Goal: Information Seeking & Learning: Find specific fact

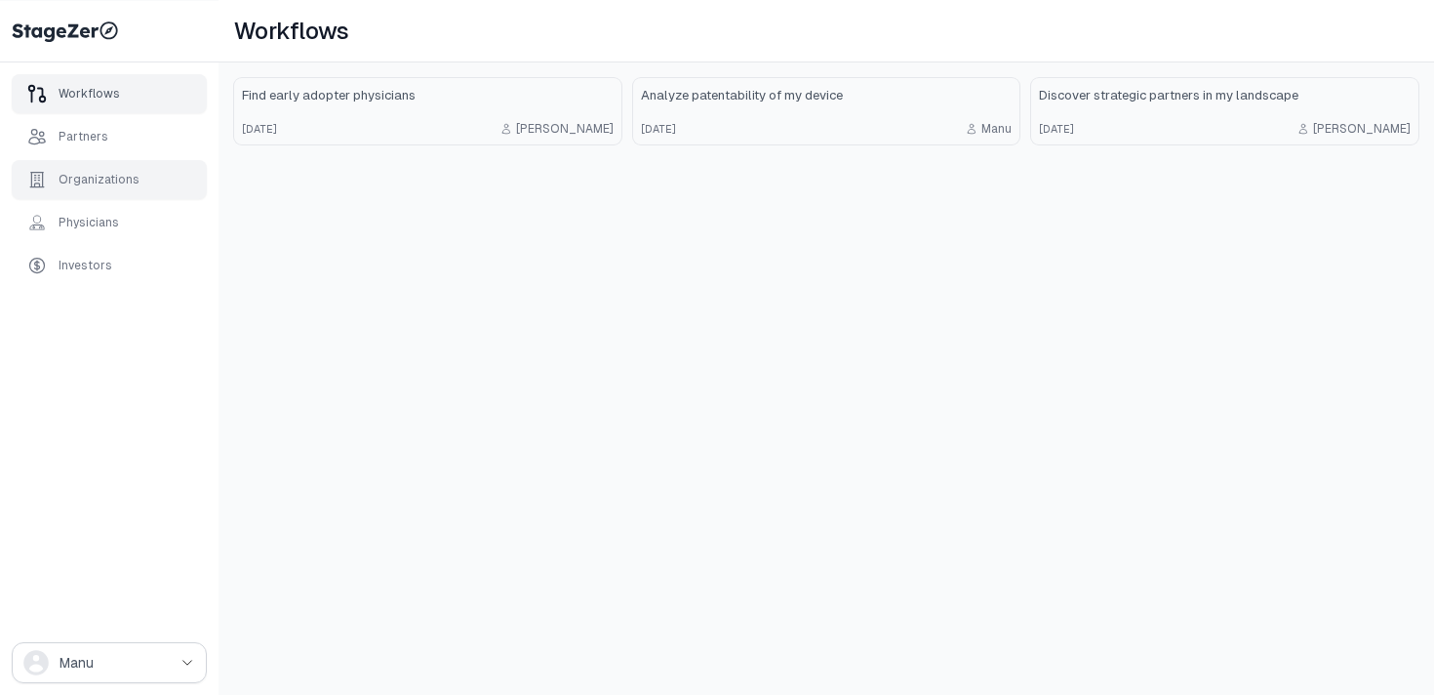
click at [146, 182] on div "Organizations" at bounding box center [109, 179] width 195 height 39
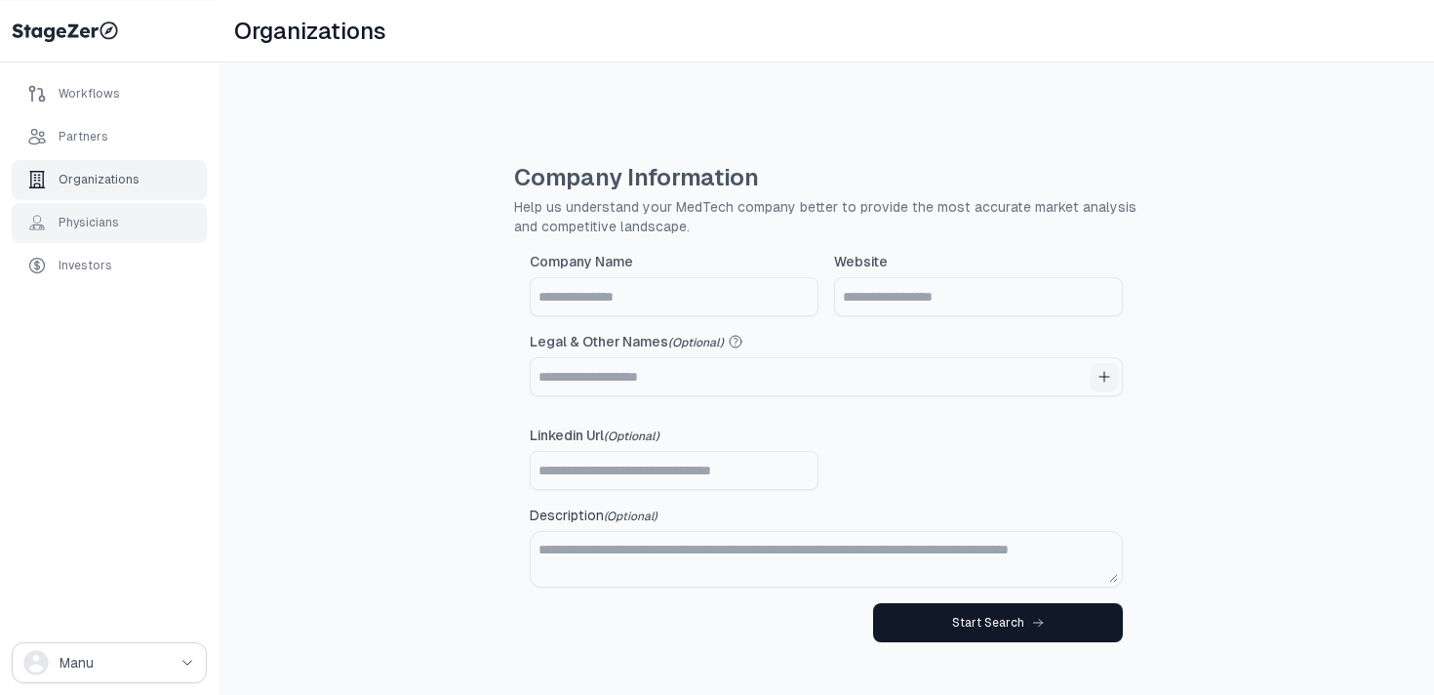
click at [135, 213] on div "Physicians" at bounding box center [109, 222] width 195 height 39
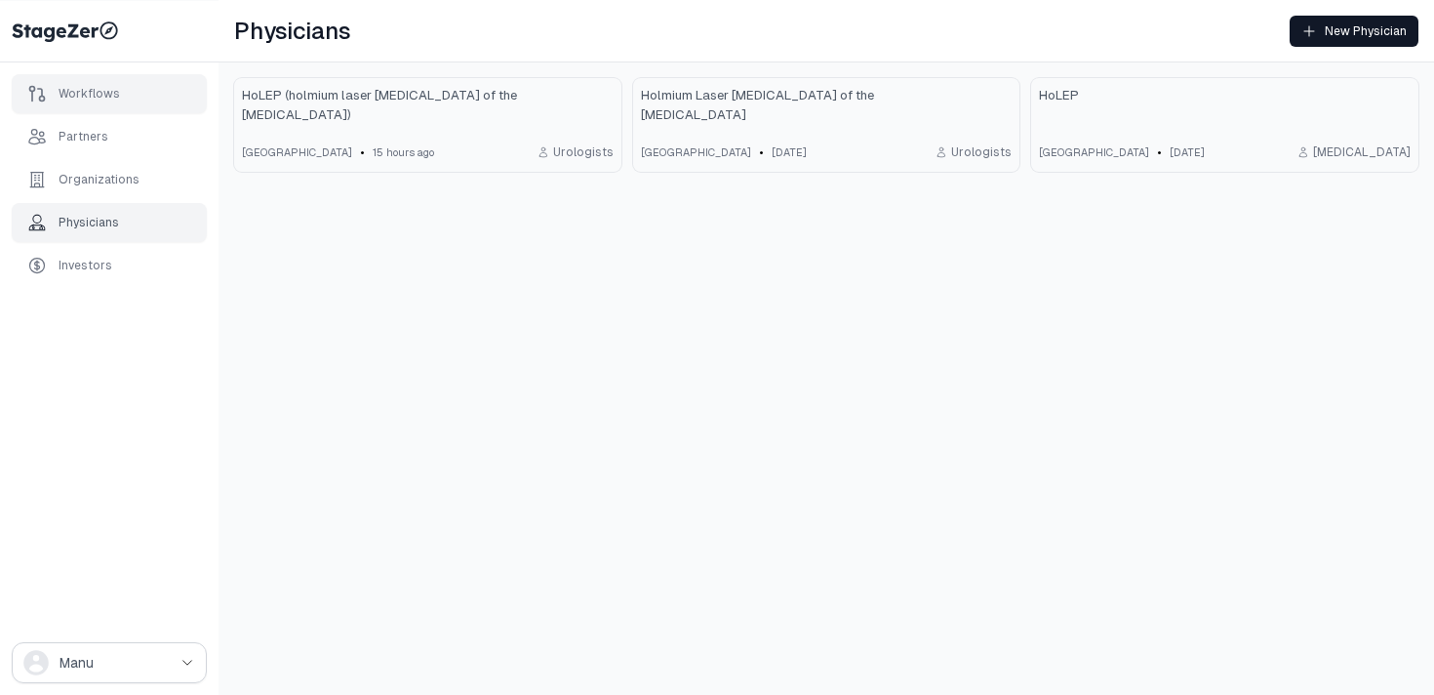
click at [119, 77] on div "Workflows" at bounding box center [109, 93] width 195 height 39
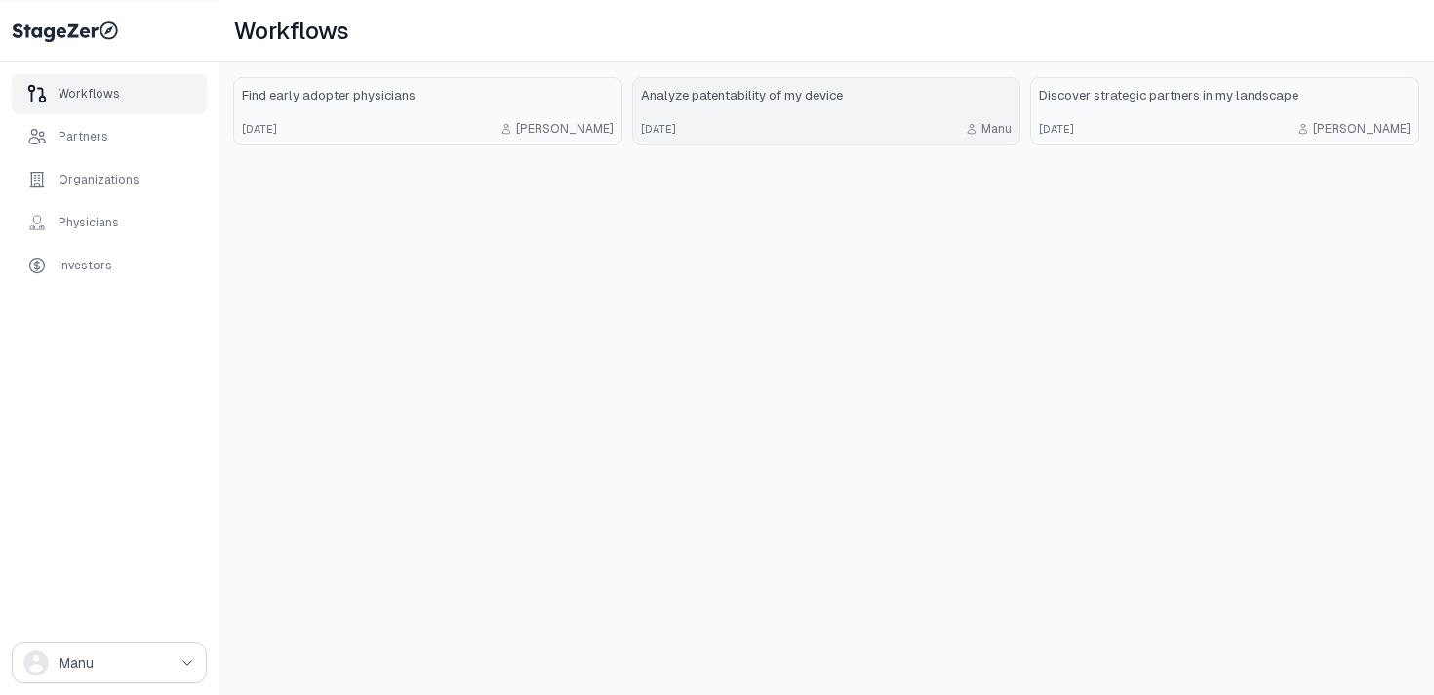
click at [846, 103] on div "Analyze patentability of my device" at bounding box center [827, 96] width 372 height 20
click at [454, 132] on div "2 months ago Emmanuel" at bounding box center [428, 129] width 372 height 16
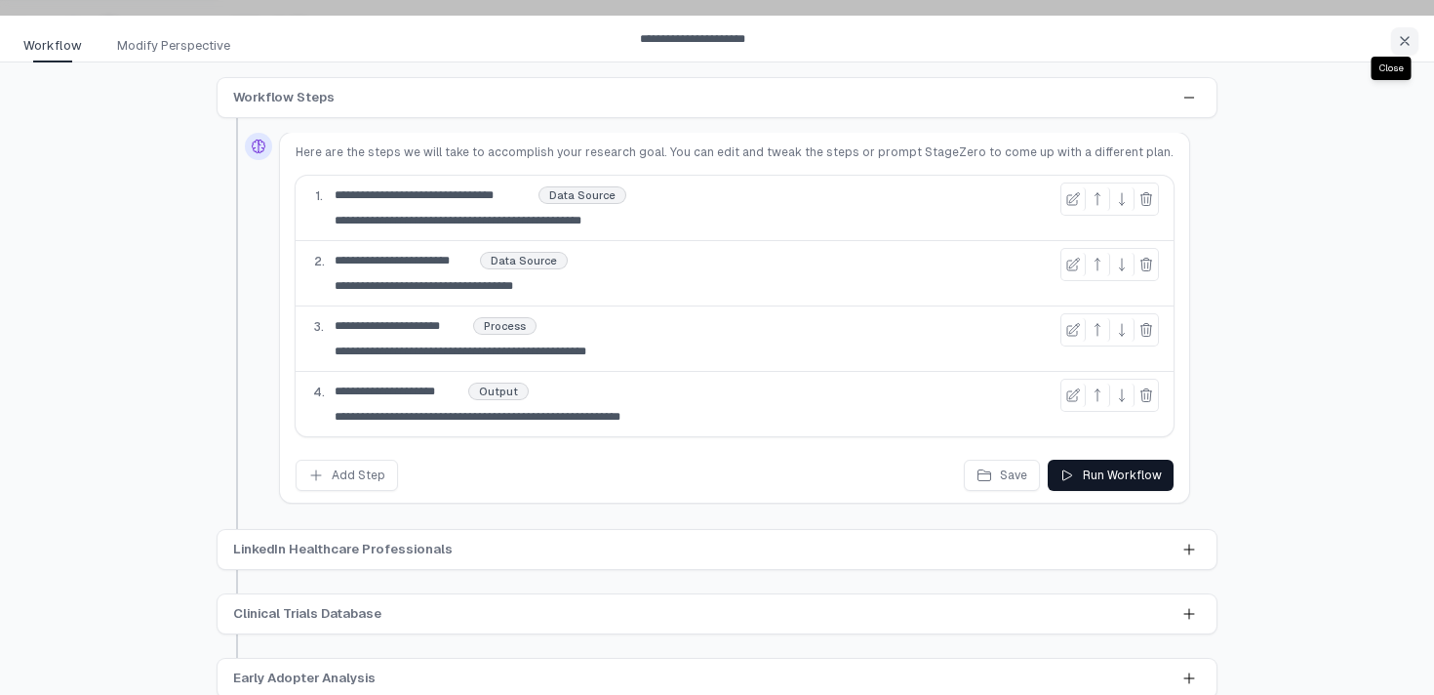
click at [178, 34] on div "**********" at bounding box center [692, 39] width 1360 height 47
click at [165, 50] on span "Modify Perspective" at bounding box center [173, 46] width 113 height 20
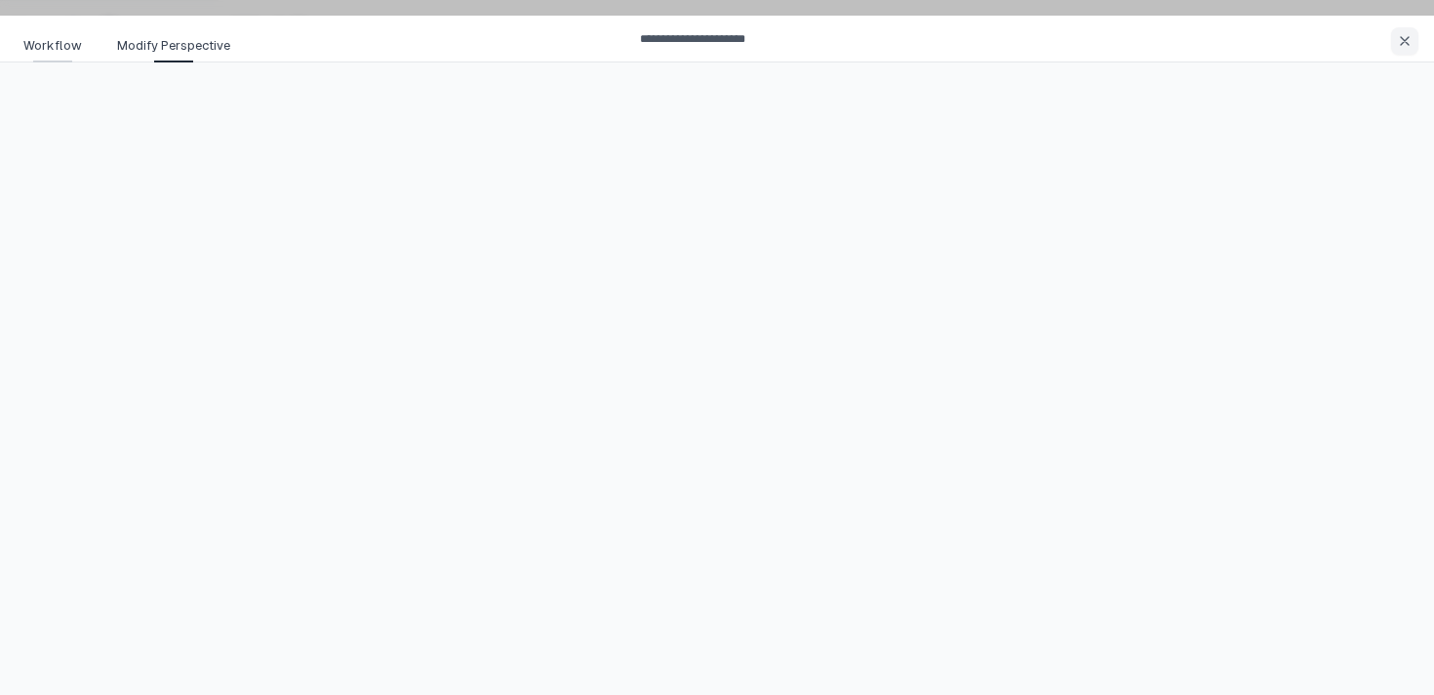
click at [51, 46] on span "Workflow" at bounding box center [52, 46] width 59 height 20
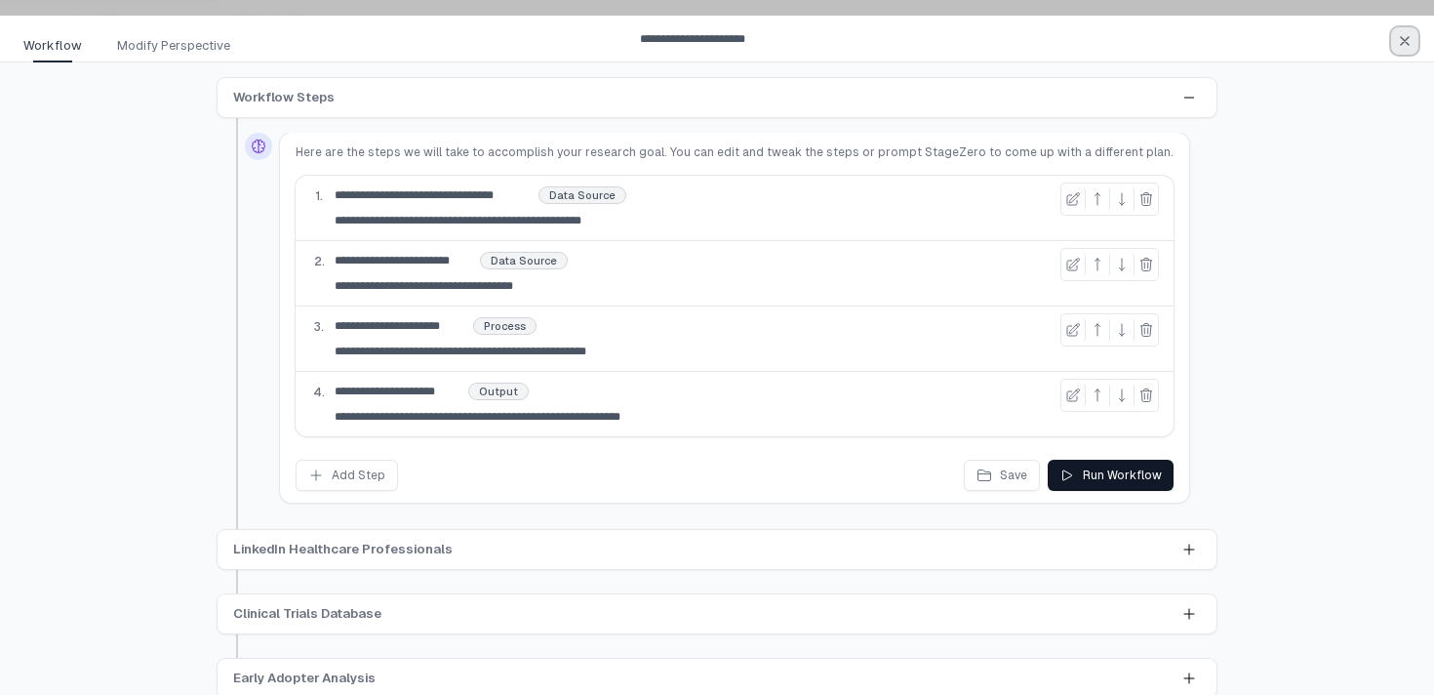
click at [1405, 42] on icon "button" at bounding box center [1405, 41] width 16 height 16
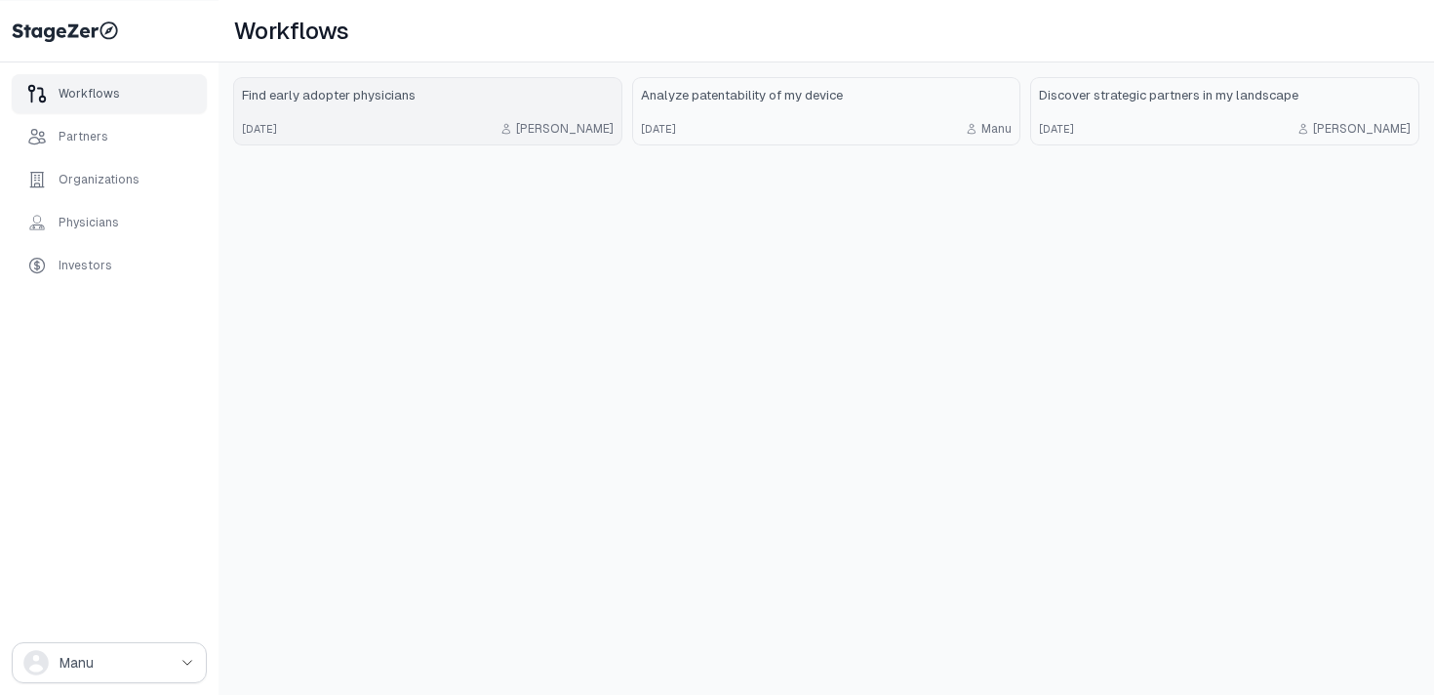
click at [468, 131] on div "2 months ago Emmanuel" at bounding box center [428, 129] width 372 height 16
click at [108, 220] on div "Physicians" at bounding box center [89, 223] width 60 height 16
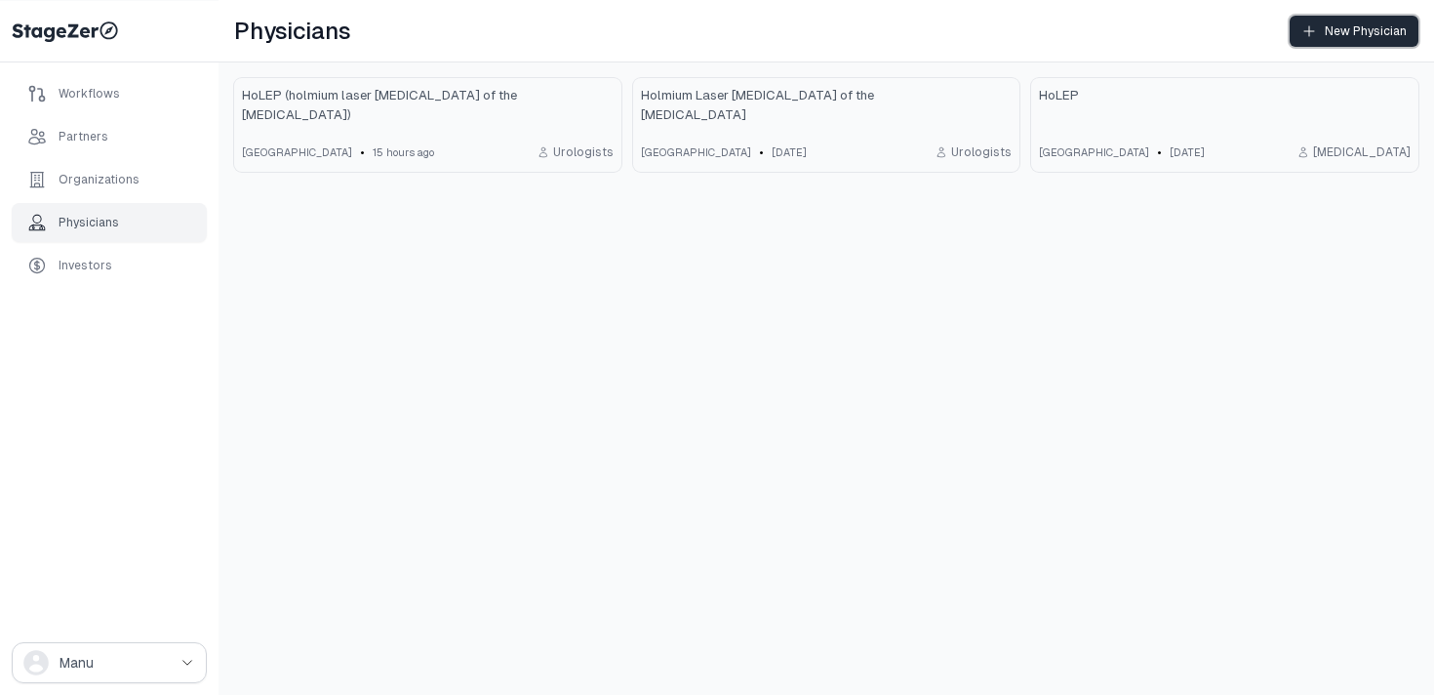
click at [1352, 39] on button "New Physician" at bounding box center [1354, 31] width 129 height 31
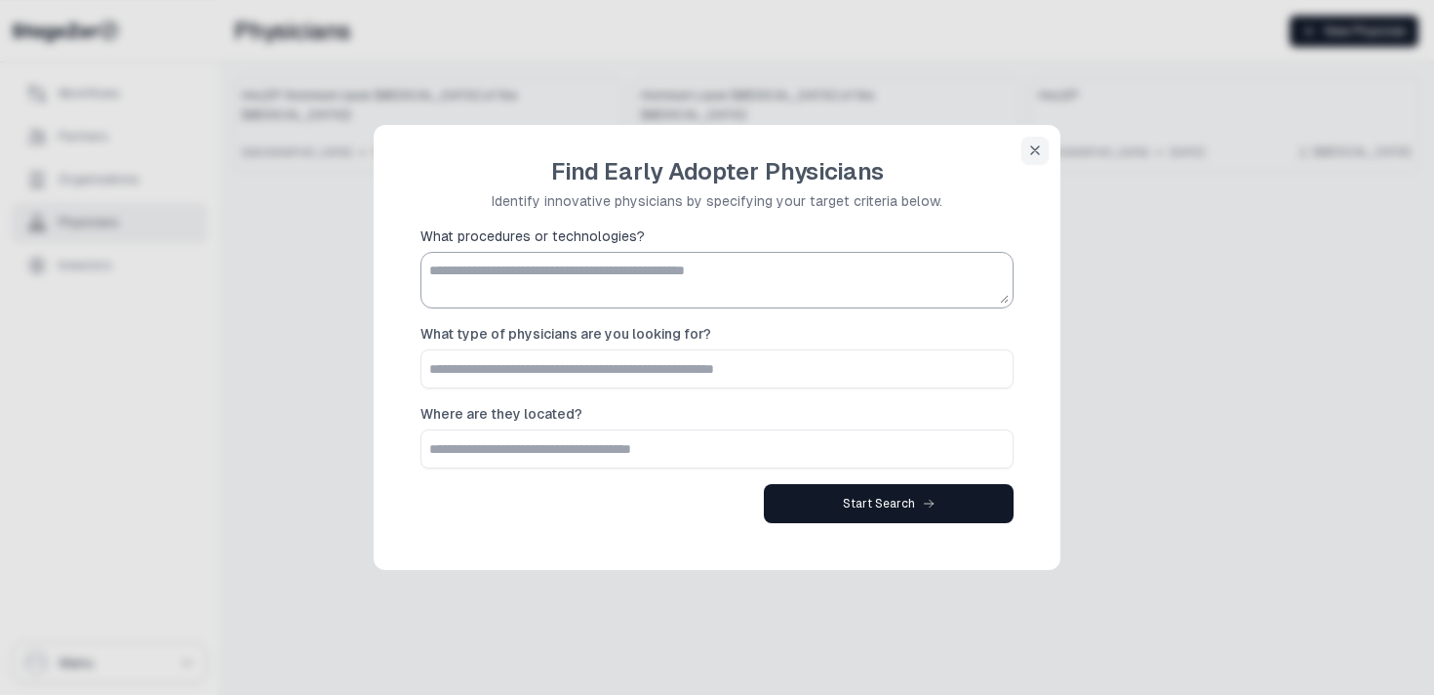
click at [800, 273] on textarea "What procedures or technologies?" at bounding box center [716, 280] width 583 height 47
type textarea "*"
type textarea "*****"
click at [507, 279] on textarea "*****" at bounding box center [716, 280] width 583 height 47
click at [552, 369] on input "What type of physicians are you looking for?" at bounding box center [716, 368] width 591 height 37
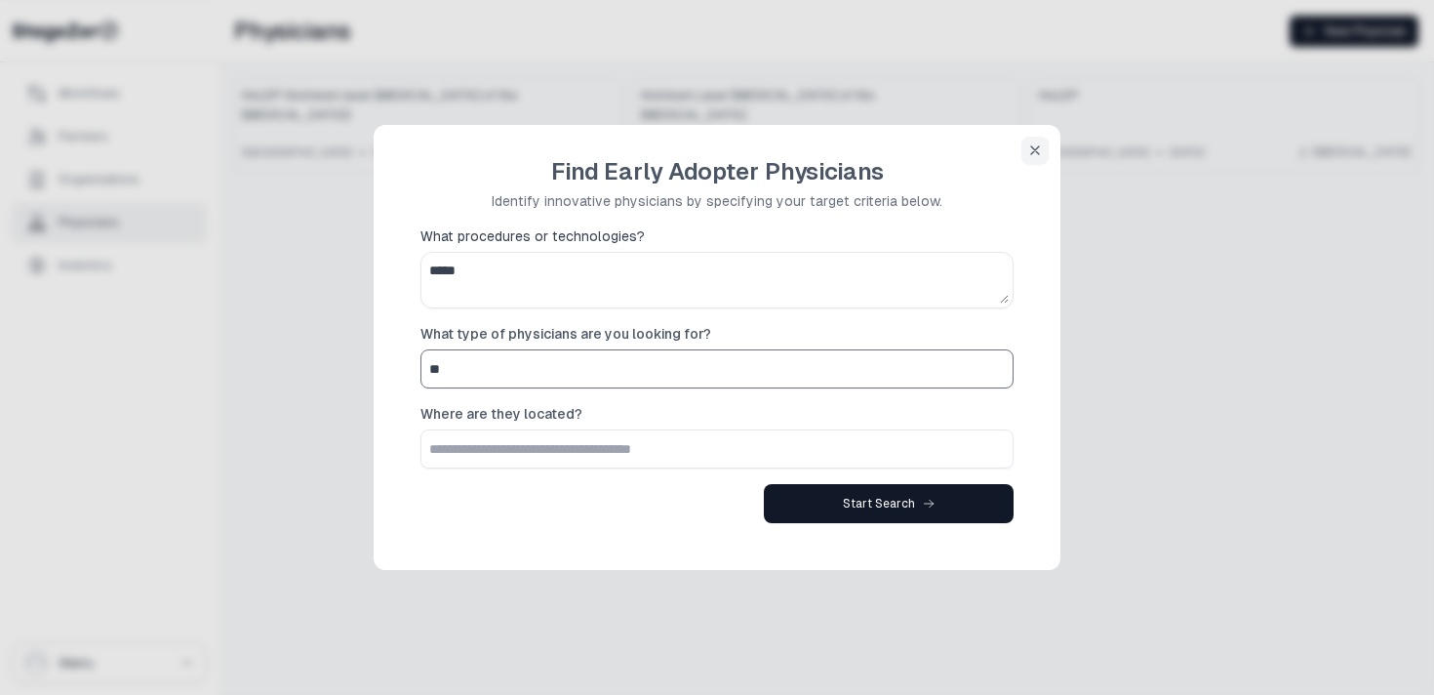
type input "**********"
click at [564, 437] on input "What procedures or technologies?" at bounding box center [716, 448] width 591 height 37
type input "**********"
click at [650, 490] on div "Start Search" at bounding box center [716, 503] width 593 height 39
click at [1027, 152] on icon "button" at bounding box center [1035, 150] width 16 height 16
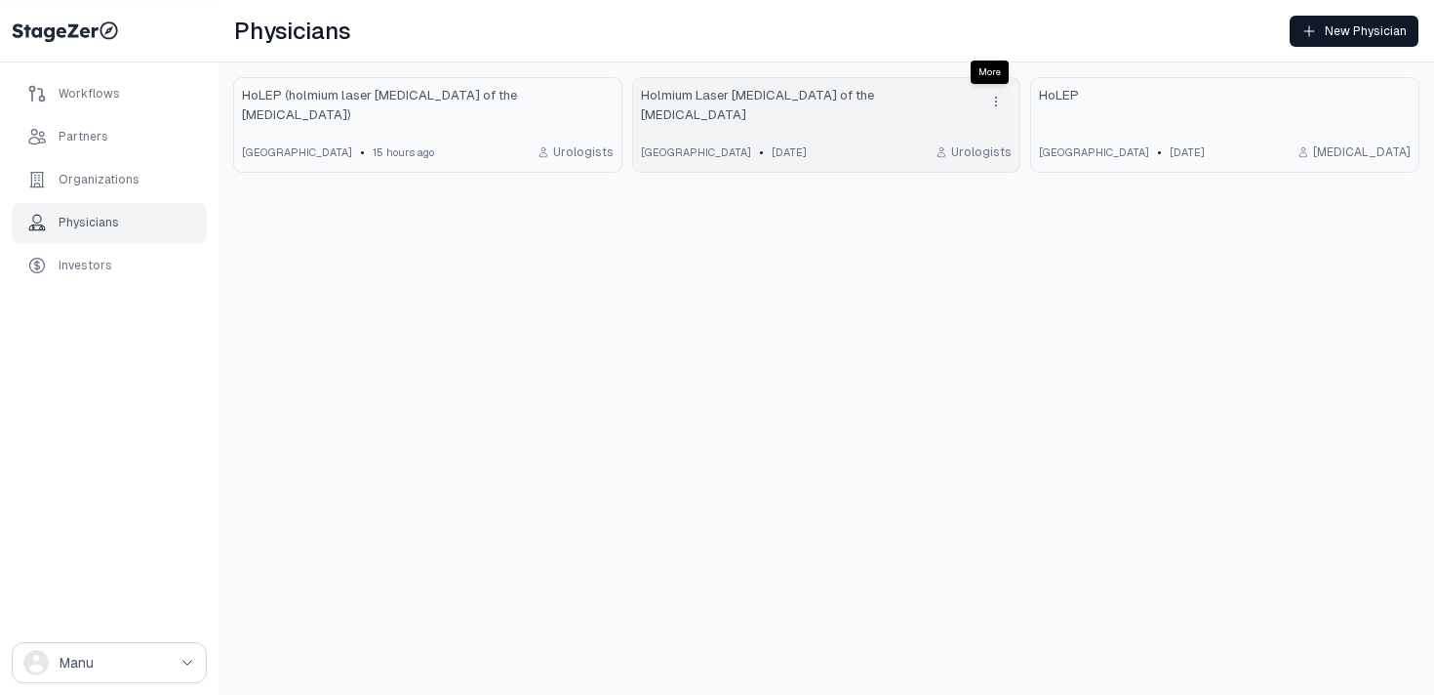
click at [999, 98] on icon "drop down button" at bounding box center [996, 102] width 16 height 16
click at [960, 134] on div "Delete" at bounding box center [918, 137] width 168 height 20
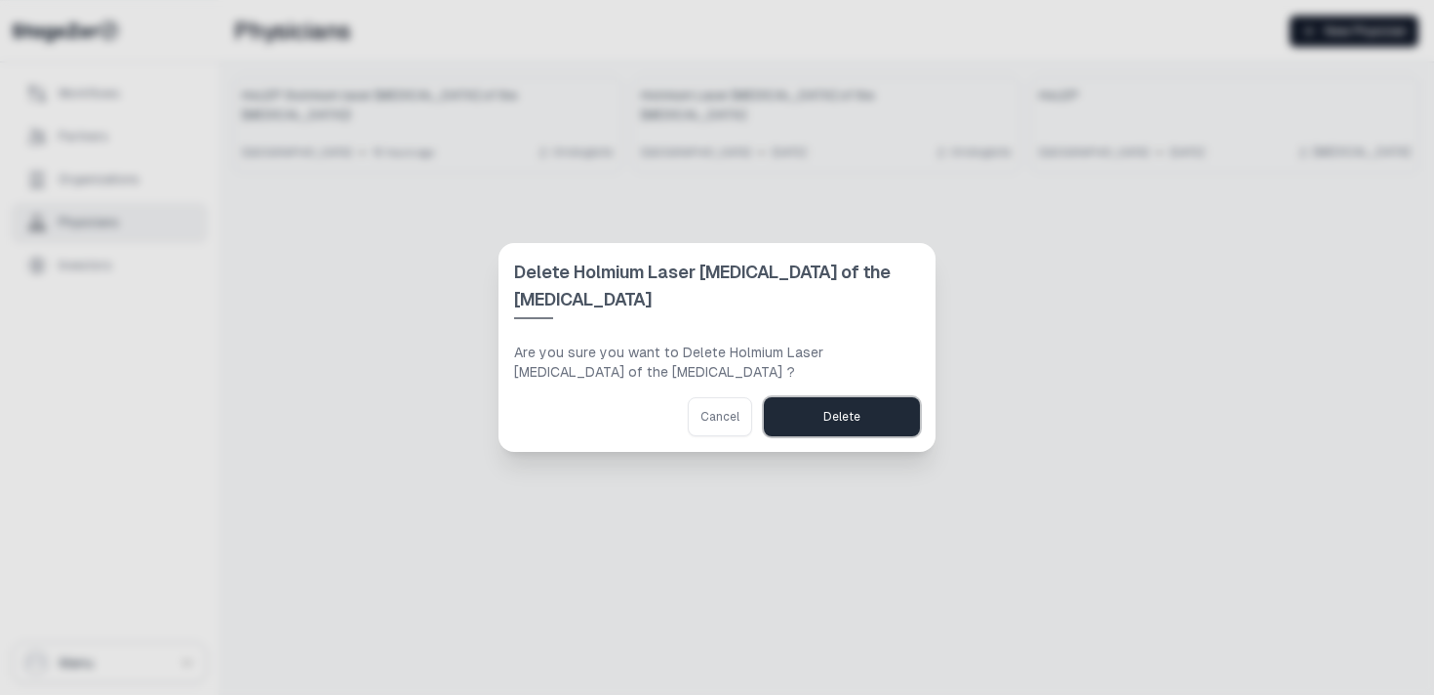
click at [834, 416] on div "Delete" at bounding box center [841, 417] width 37 height 16
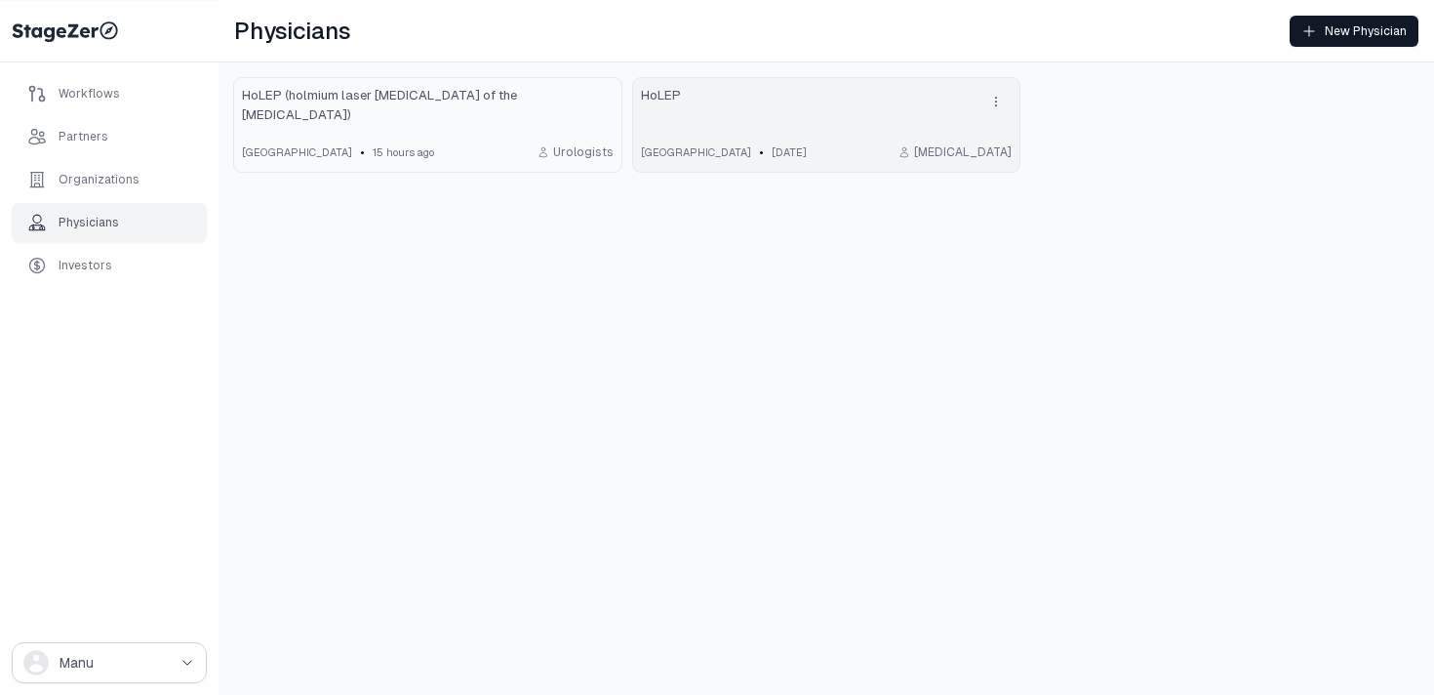
click at [994, 97] on icon "drop down button" at bounding box center [996, 102] width 16 height 16
click at [953, 138] on div "Delete" at bounding box center [918, 137] width 168 height 20
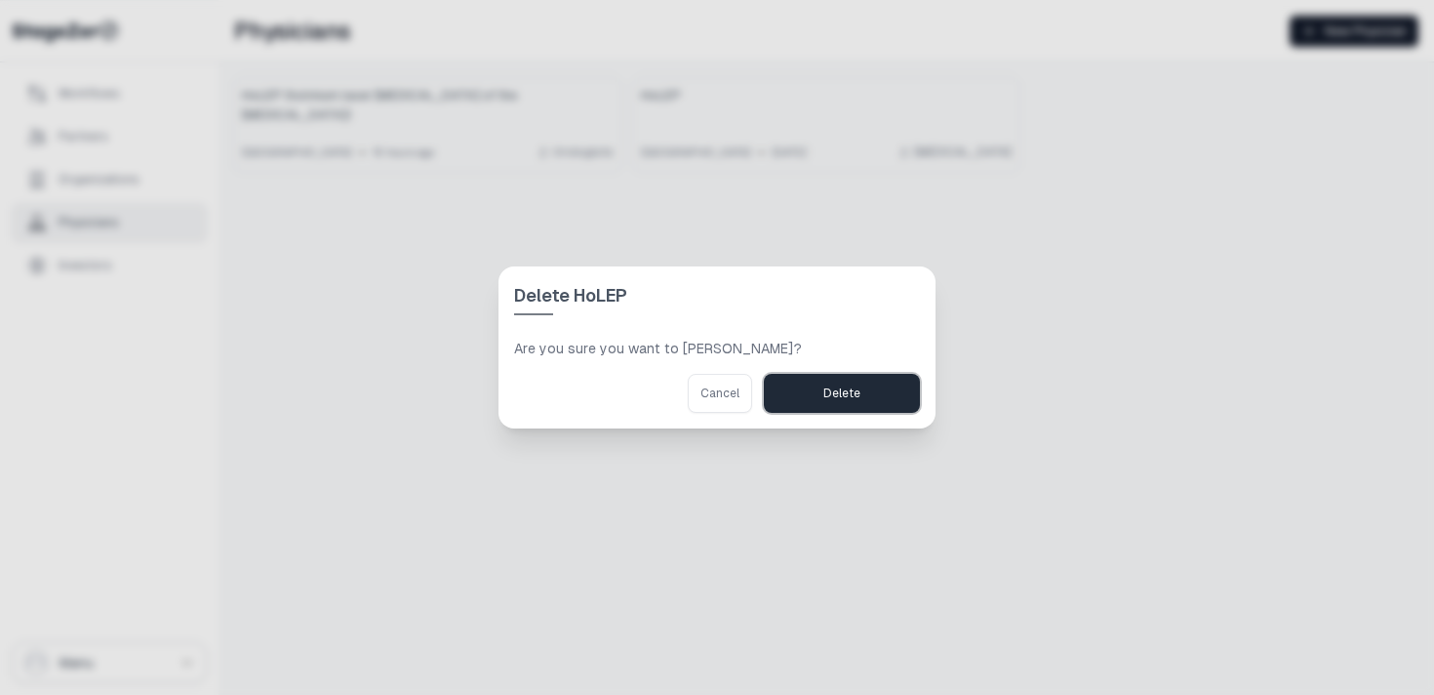
click at [882, 397] on button "Delete" at bounding box center [842, 393] width 156 height 39
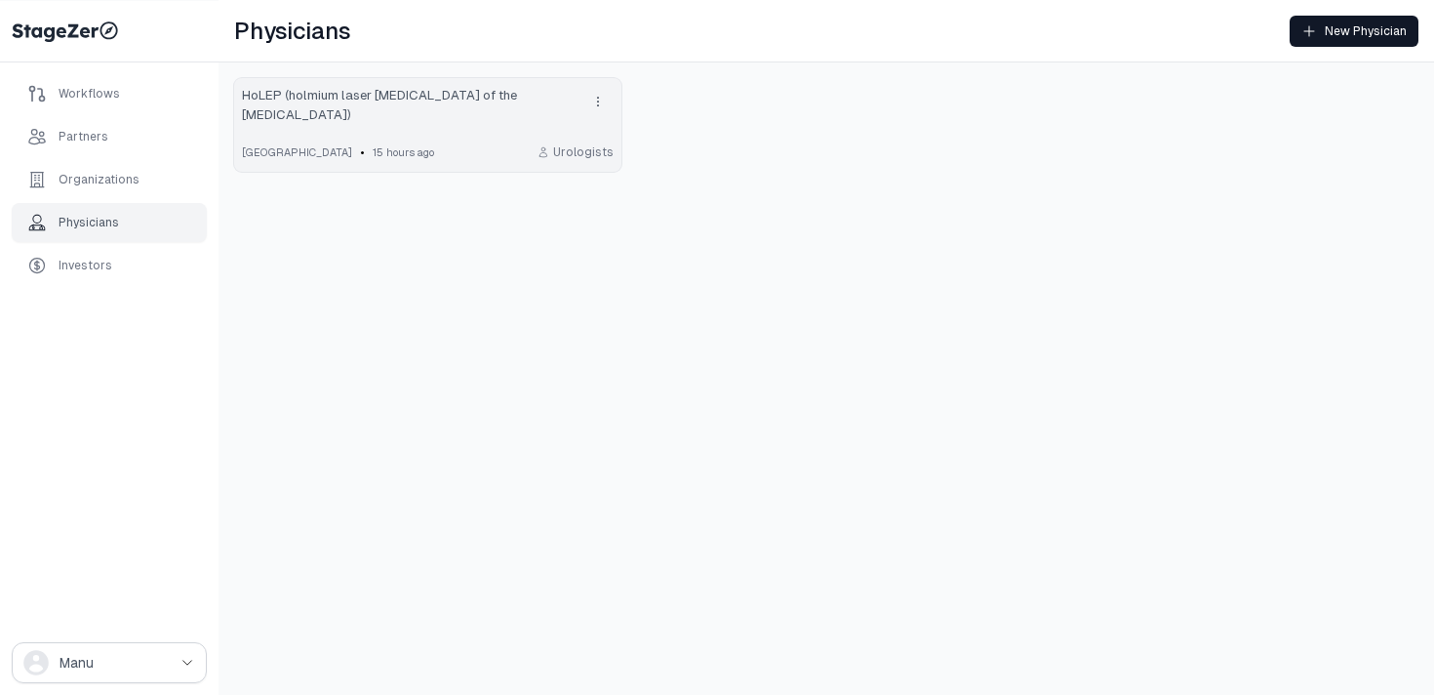
click at [347, 101] on span "HoLEP (holmium laser [MEDICAL_DATA] of the [MEDICAL_DATA])" at bounding box center [408, 105] width 333 height 39
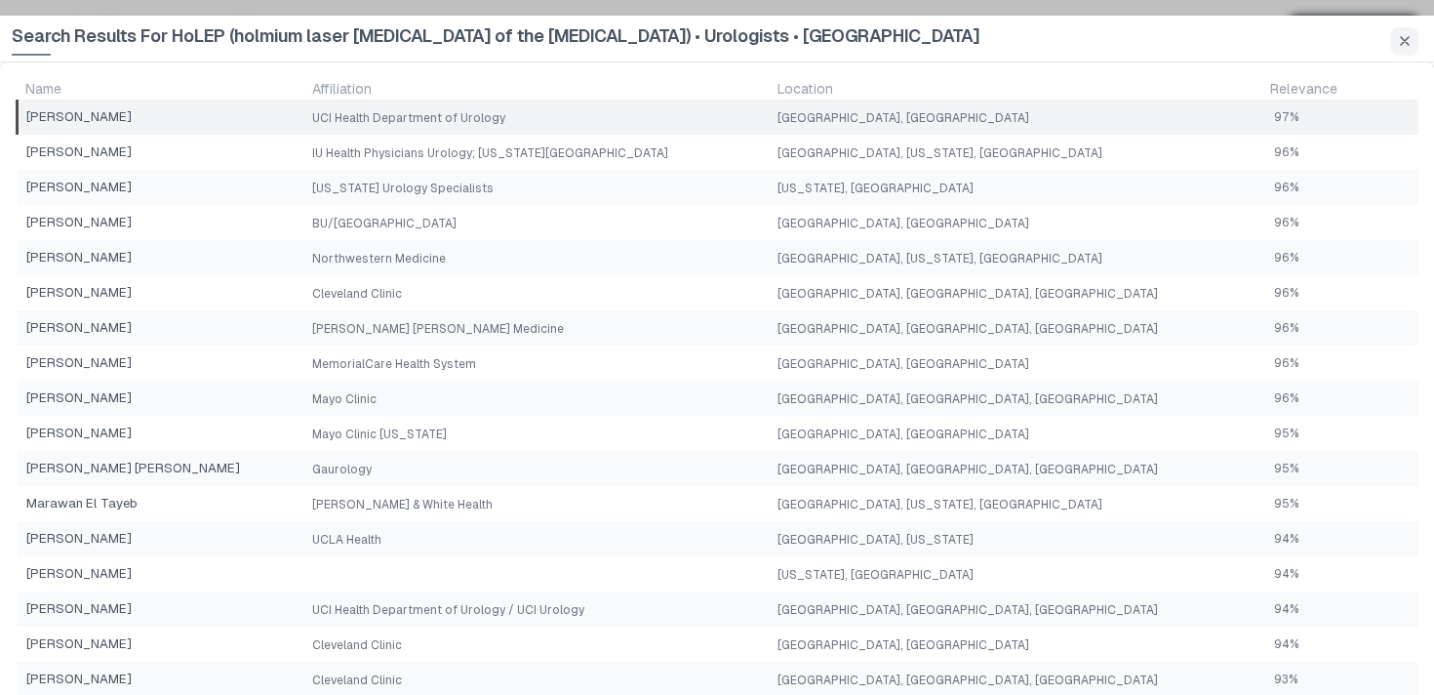
click at [682, 120] on td "UCI Health Department of Urology" at bounding box center [537, 117] width 466 height 35
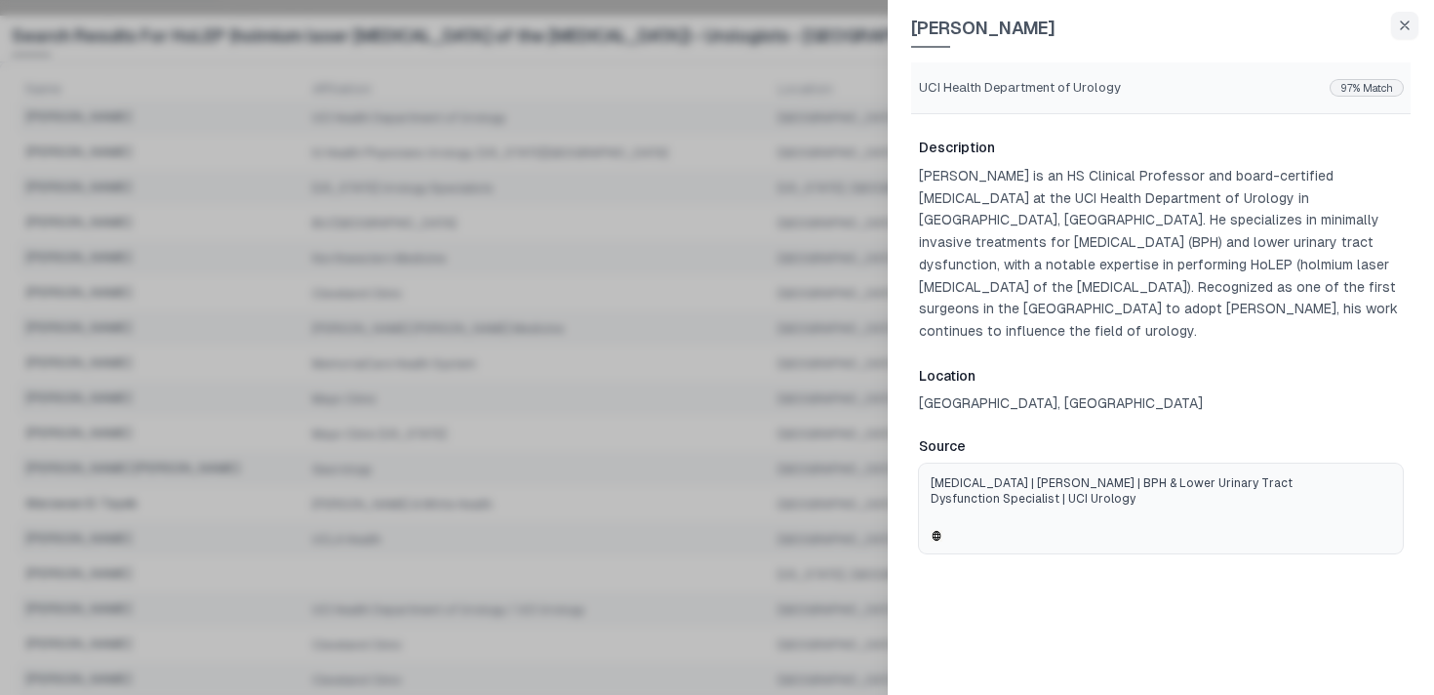
click at [1236, 475] on span "[MEDICAL_DATA] | [PERSON_NAME] ﻿| BPH & Lower Urinary Tract Dysfunction Special…" at bounding box center [1118, 490] width 375 height 31
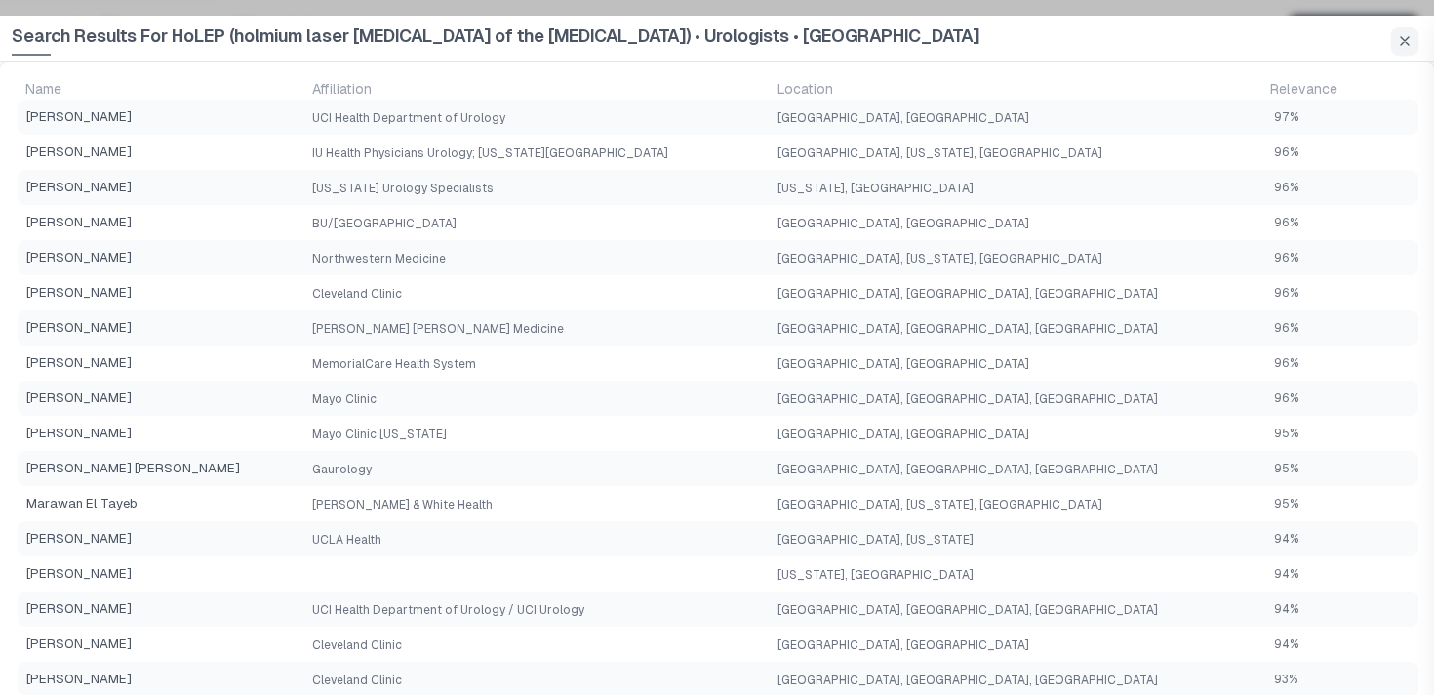
click at [829, 212] on div at bounding box center [717, 347] width 1434 height 695
click at [1410, 33] on icon "button" at bounding box center [1405, 41] width 16 height 16
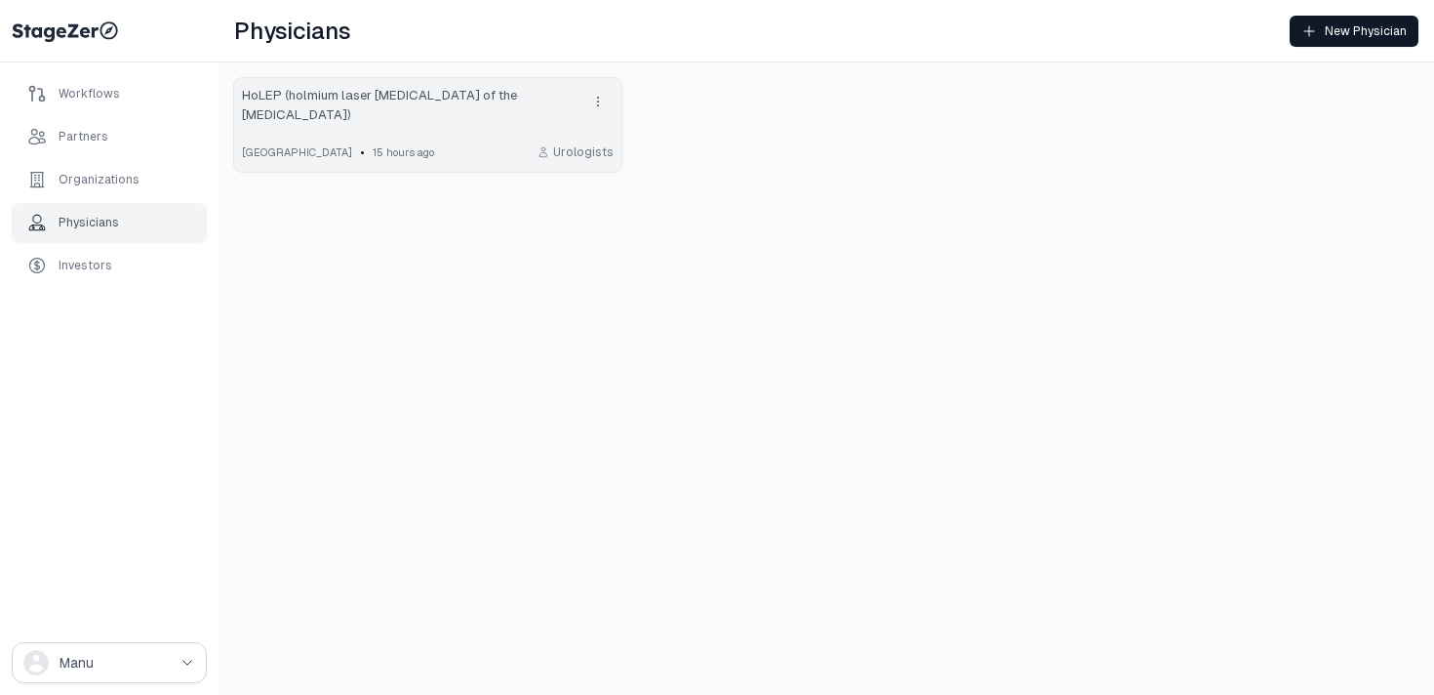
click at [522, 100] on span "HoLEP (holmium laser [MEDICAL_DATA] of the [MEDICAL_DATA])" at bounding box center [408, 105] width 333 height 39
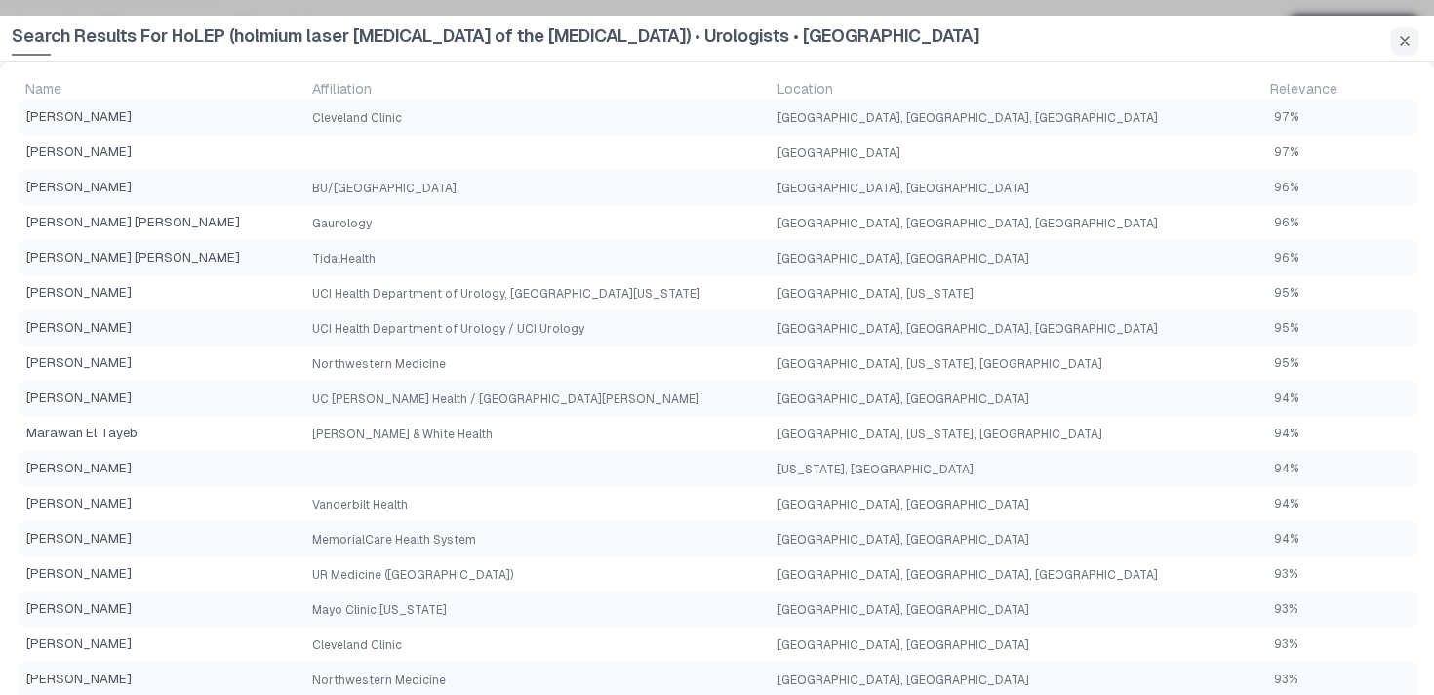
click at [1387, 30] on div "Search Results For HoLEP (holmium laser [MEDICAL_DATA] of the [MEDICAL_DATA]) •…" at bounding box center [717, 39] width 1434 height 47
click at [1401, 37] on icon "button" at bounding box center [1405, 41] width 8 height 8
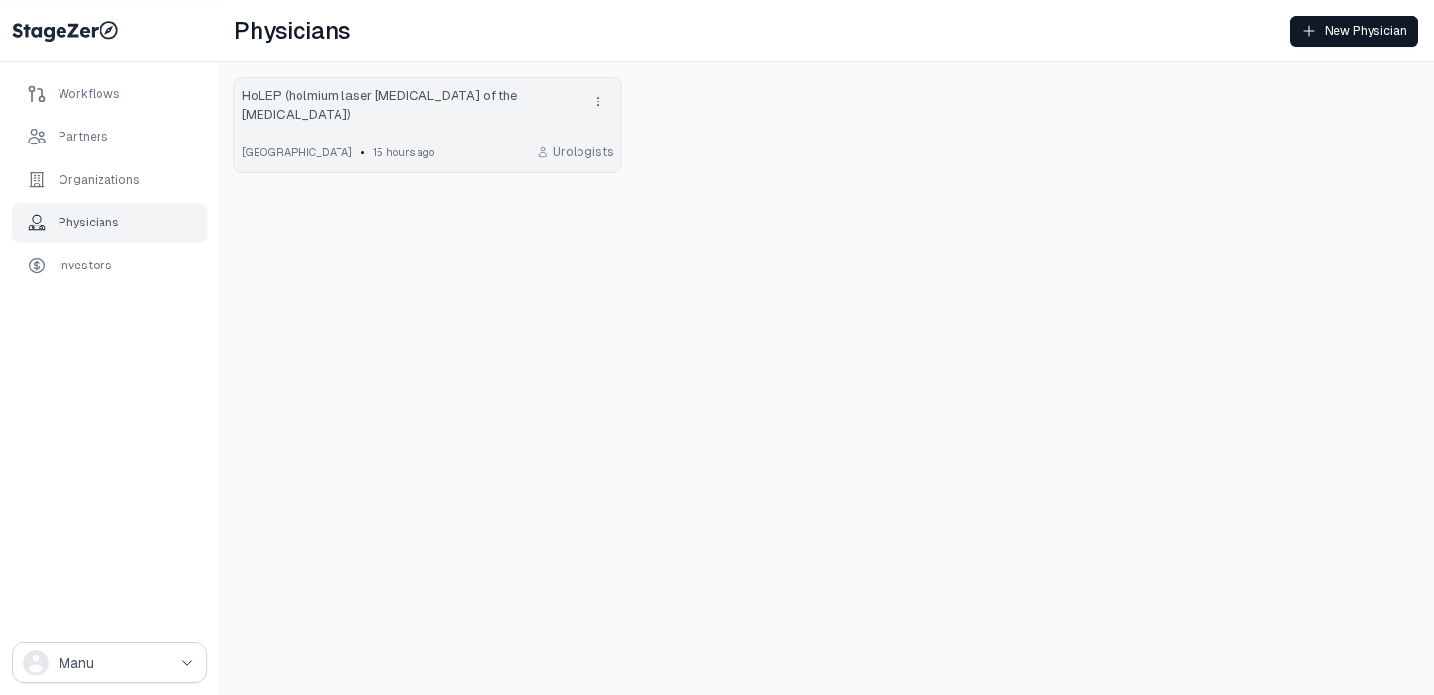
click at [554, 96] on div "HoLEP (holmium laser [MEDICAL_DATA] of the [MEDICAL_DATA])" at bounding box center [428, 105] width 372 height 39
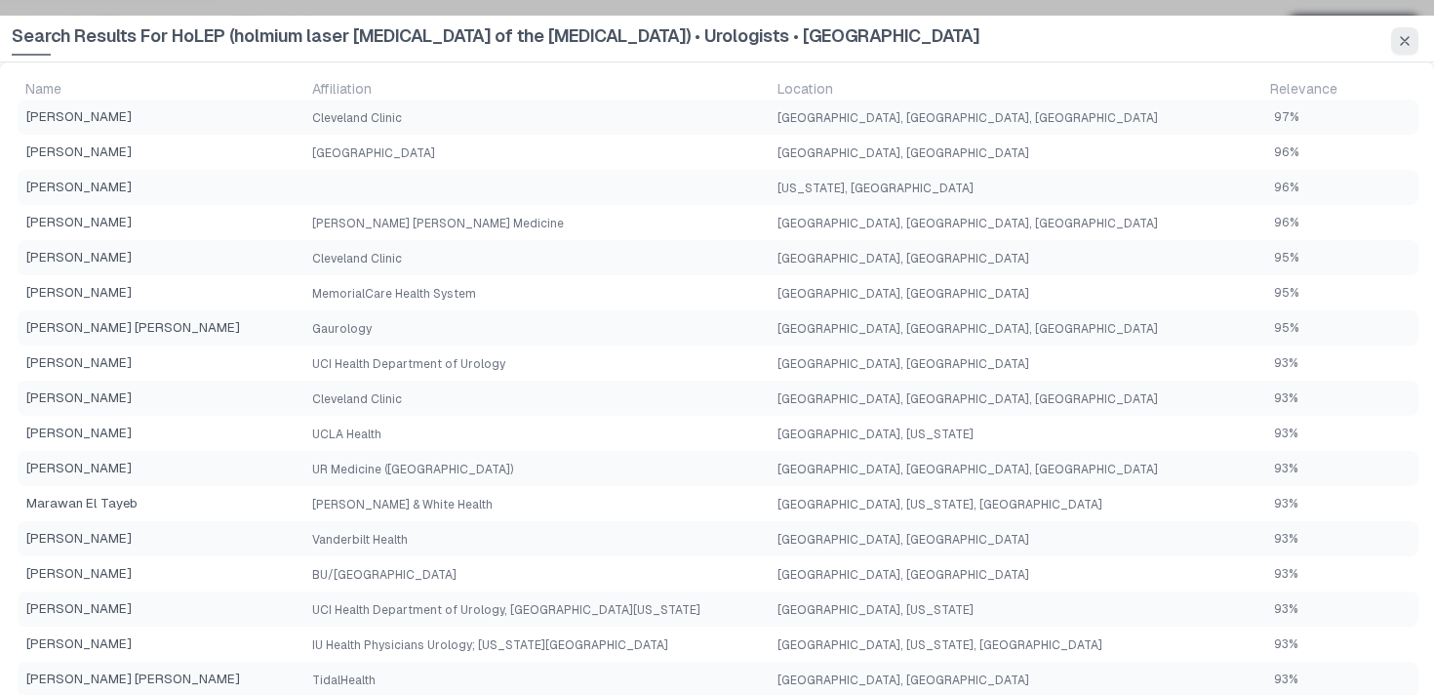
click at [1410, 42] on icon "button" at bounding box center [1405, 41] width 16 height 16
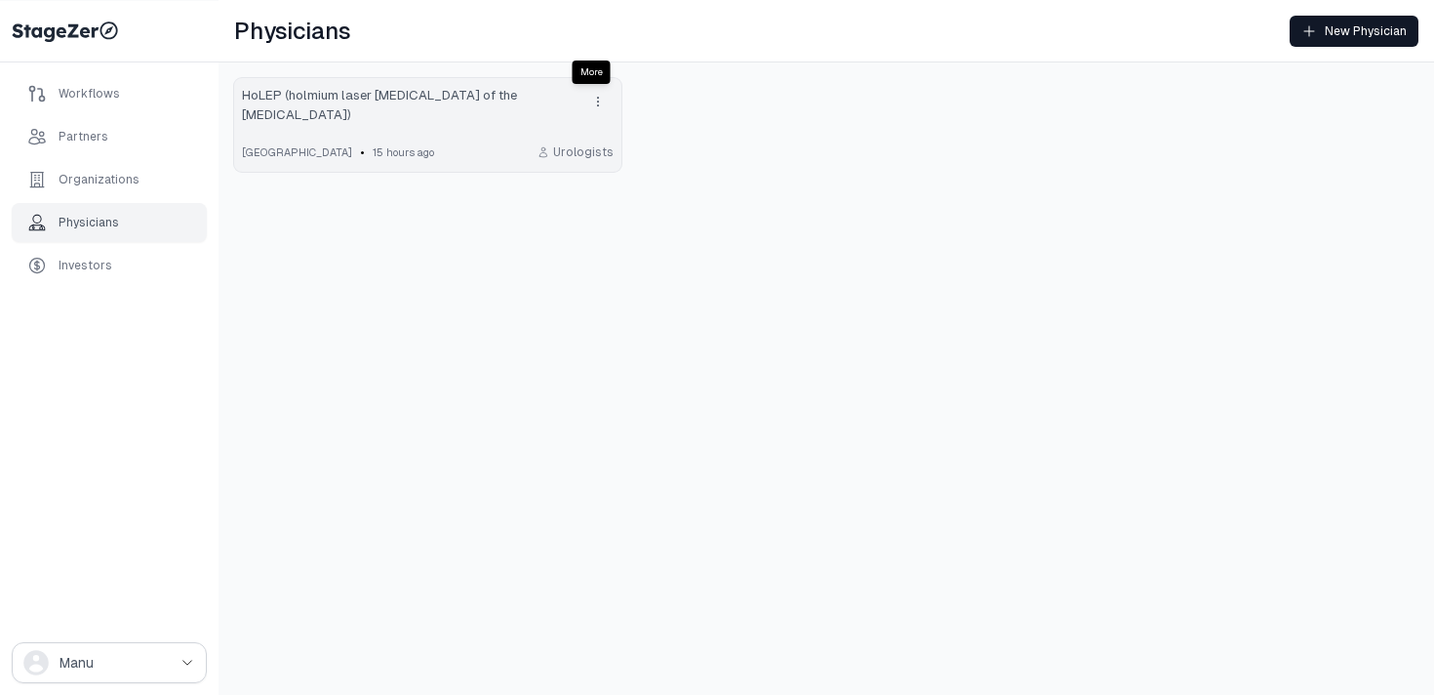
click at [597, 101] on icon "drop down button" at bounding box center [597, 102] width 1 height 9
click at [714, 109] on div "HoLEP (holmium laser [MEDICAL_DATA] of the [MEDICAL_DATA]) [GEOGRAPHIC_DATA] • …" at bounding box center [827, 124] width 1216 height 125
click at [549, 98] on div "HoLEP (holmium laser [MEDICAL_DATA] of the [MEDICAL_DATA])" at bounding box center [428, 105] width 372 height 39
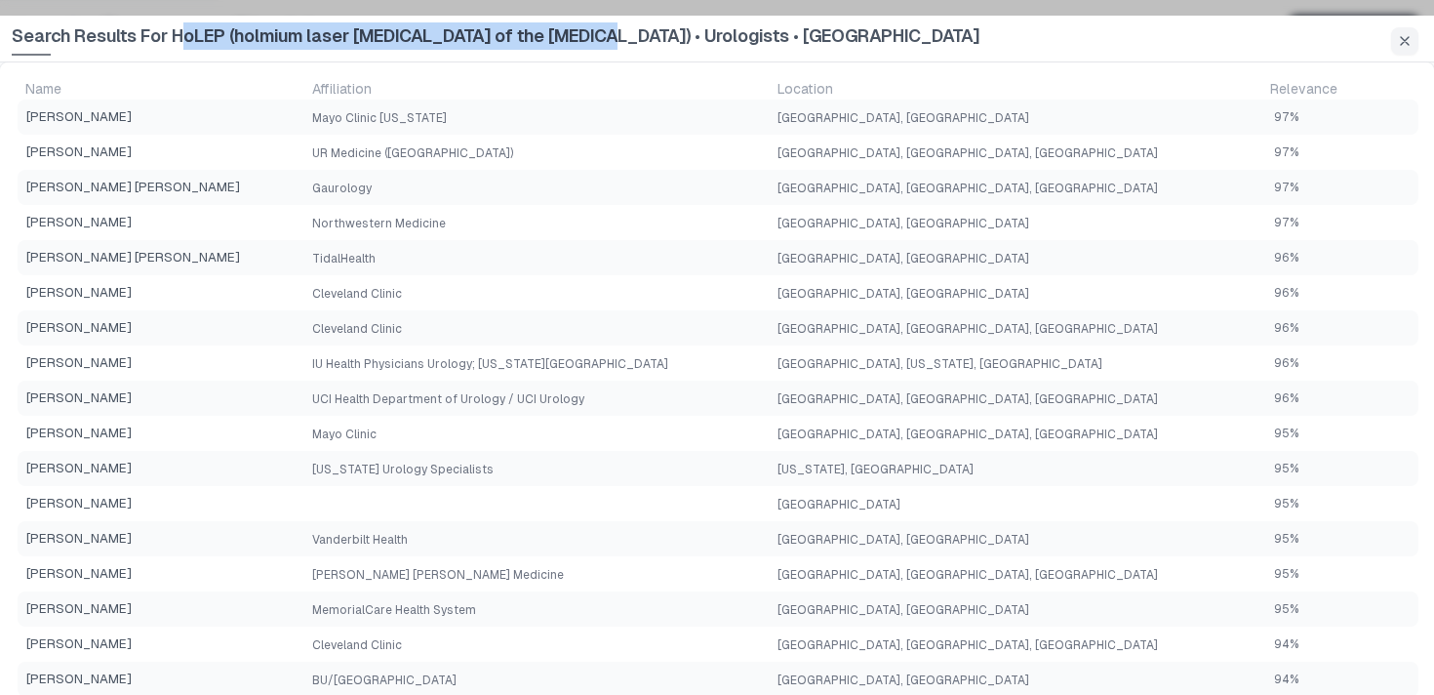
drag, startPoint x: 604, startPoint y: 36, endPoint x: 179, endPoint y: 42, distance: 425.4
click at [179, 42] on span "Search Results For HoLEP (holmium laser [MEDICAL_DATA] of the [MEDICAL_DATA]) •…" at bounding box center [496, 38] width 968 height 33
copy span "HoLEP (holmium laser [MEDICAL_DATA] of the [MEDICAL_DATA])"
click at [1408, 43] on icon "button" at bounding box center [1405, 41] width 8 height 8
